Goal: Transaction & Acquisition: Purchase product/service

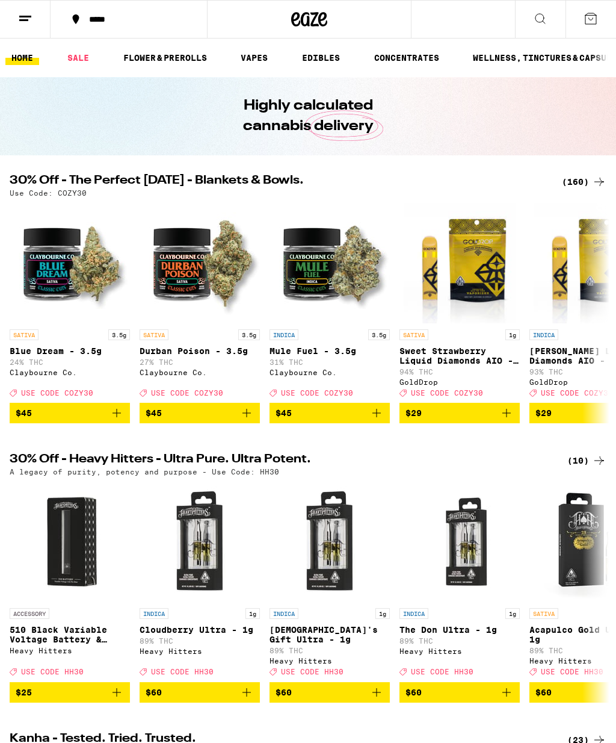
click at [577, 179] on div "(160)" at bounding box center [584, 182] width 45 height 14
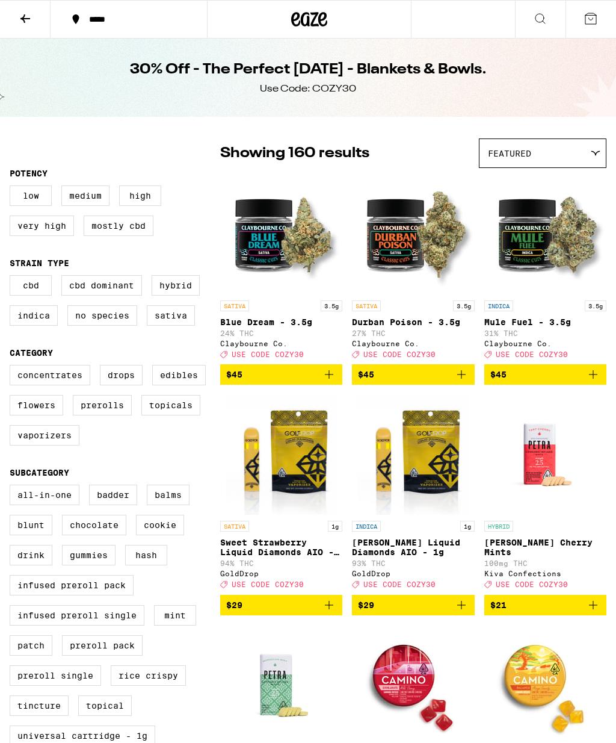
click at [34, 415] on label "Flowers" at bounding box center [37, 405] width 54 height 20
click at [13, 367] on input "Flowers" at bounding box center [12, 366] width 1 height 1
checkbox input "true"
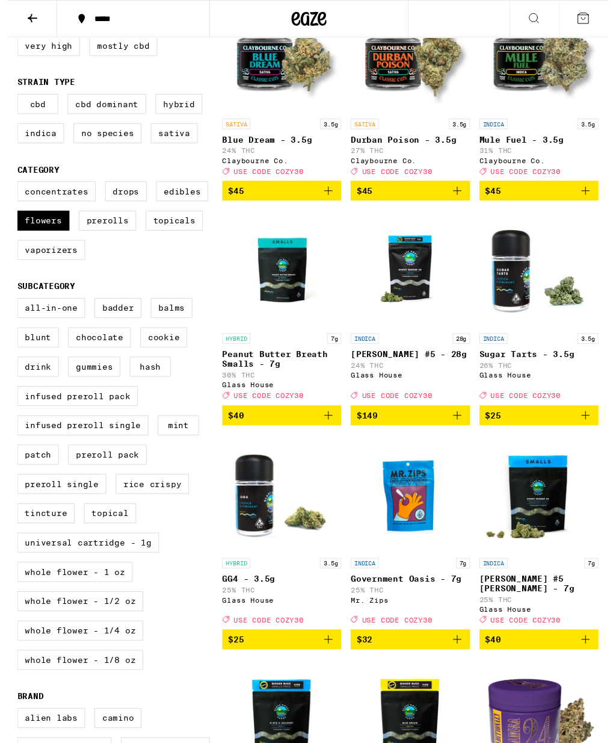
scroll to position [191, 0]
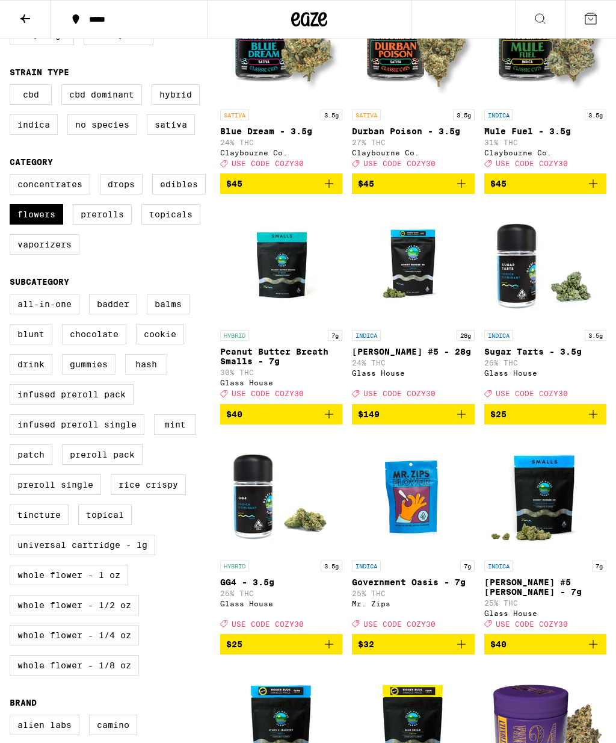
click at [67, 585] on label "Whole Flower - 1 oz" at bounding box center [69, 574] width 119 height 20
click at [13, 296] on input "Whole Flower - 1 oz" at bounding box center [12, 295] width 1 height 1
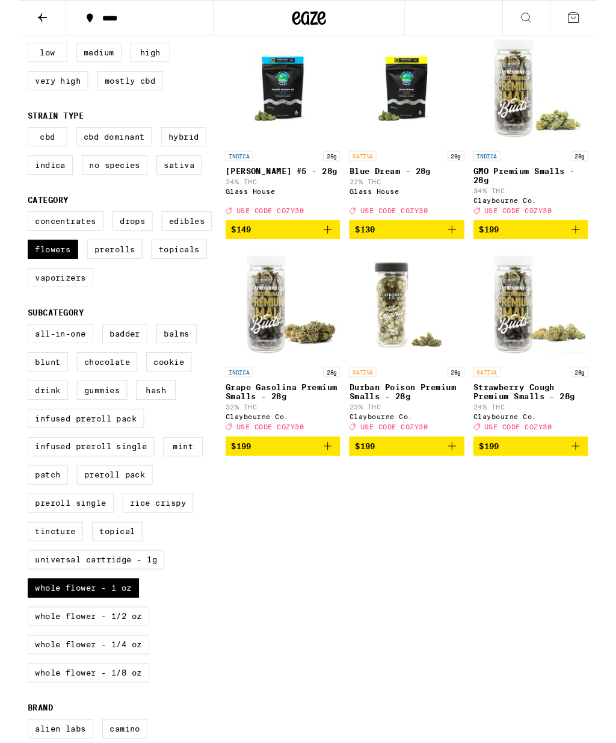
scroll to position [141, 0]
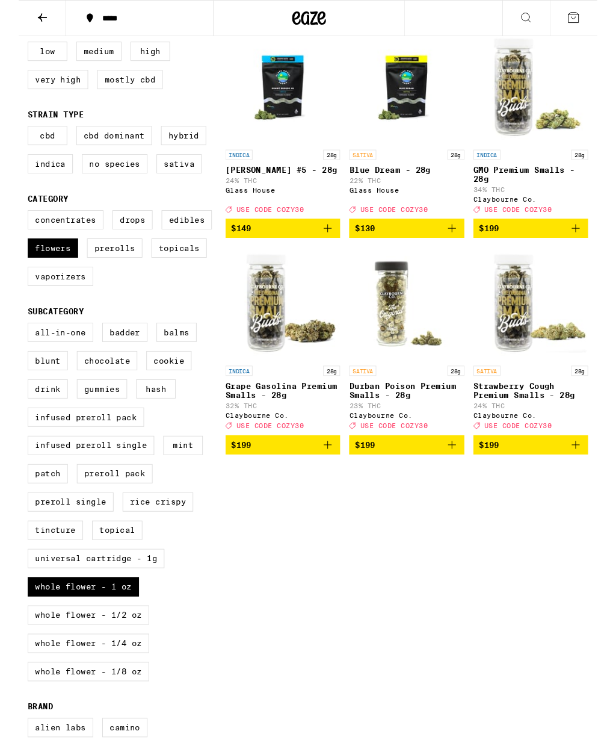
click at [111, 635] on label "Whole Flower - 1 oz" at bounding box center [69, 624] width 119 height 20
click at [13, 346] on input "Whole Flower - 1 oz" at bounding box center [12, 345] width 1 height 1
checkbox input "false"
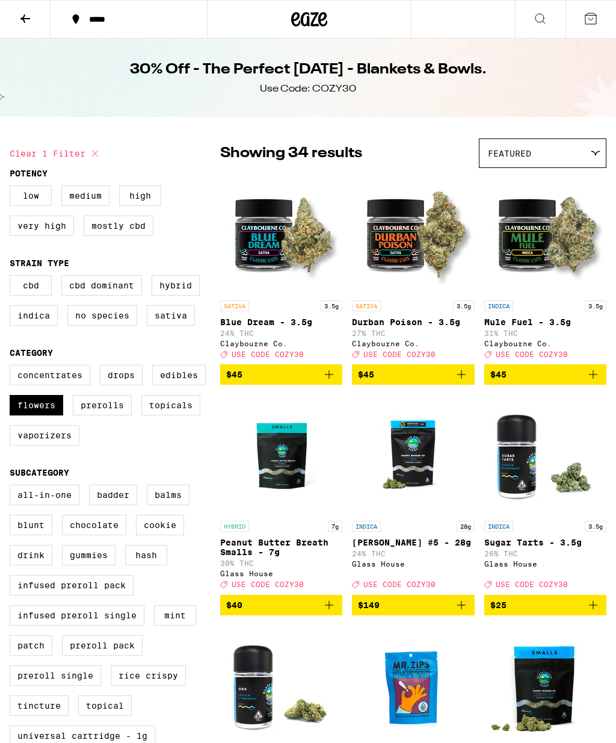
click at [51, 415] on label "Flowers" at bounding box center [37, 405] width 54 height 20
click at [13, 367] on input "Flowers" at bounding box center [12, 366] width 1 height 1
checkbox input "false"
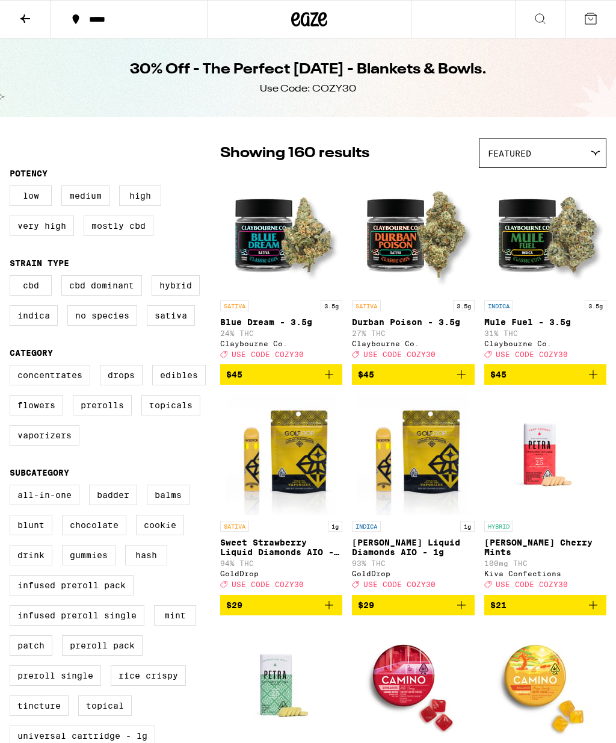
click at [198, 385] on label "Edibles" at bounding box center [179, 375] width 54 height 20
click at [13, 367] on input "Edibles" at bounding box center [12, 366] width 1 height 1
checkbox input "true"
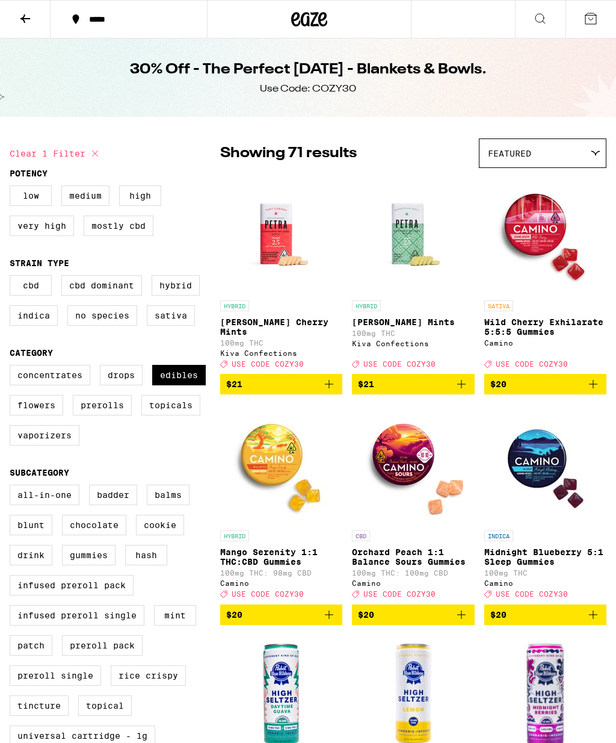
click at [193, 292] on label "Hybrid" at bounding box center [176, 285] width 48 height 20
click at [13, 277] on input "Hybrid" at bounding box center [12, 277] width 1 height 1
checkbox input "true"
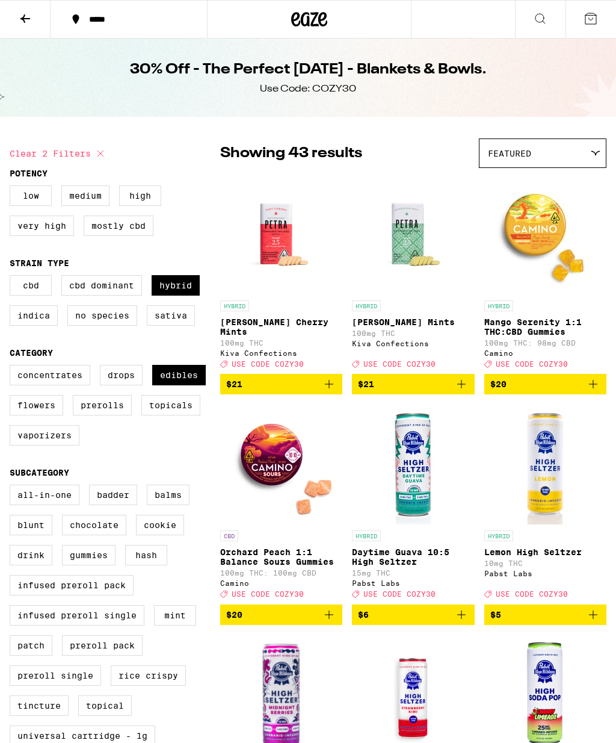
click at [51, 326] on label "Indica" at bounding box center [34, 315] width 48 height 20
click at [13, 277] on input "Indica" at bounding box center [12, 277] width 1 height 1
checkbox input "true"
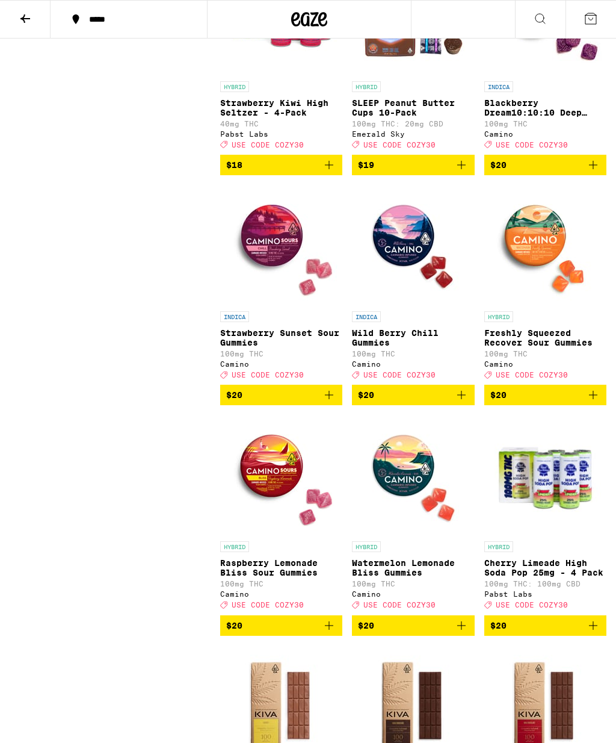
scroll to position [3434, 0]
